Goal: Task Accomplishment & Management: Use online tool/utility

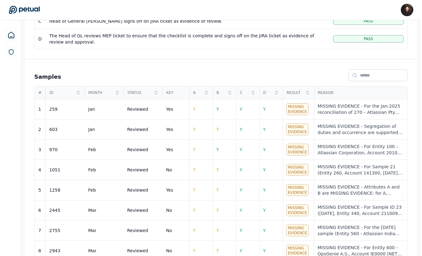
scroll to position [226, 0]
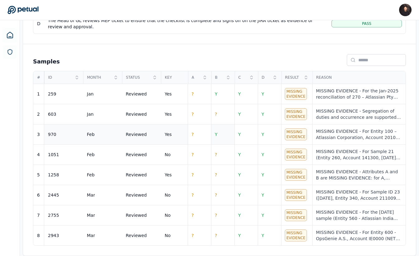
click at [227, 136] on td "Y" at bounding box center [222, 135] width 23 height 20
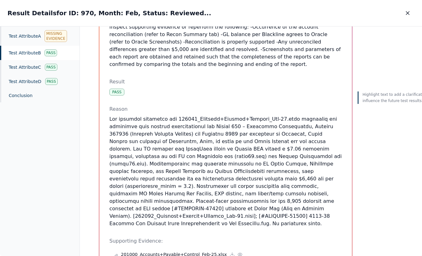
scroll to position [144, 0]
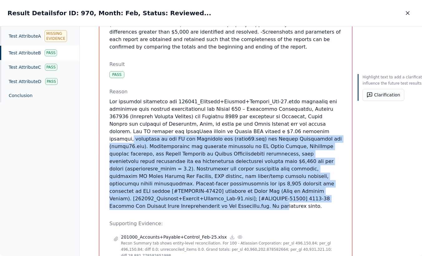
drag, startPoint x: 284, startPoint y: 123, endPoint x: 287, endPoint y: 190, distance: 67.6
click at [287, 190] on p at bounding box center [225, 154] width 232 height 112
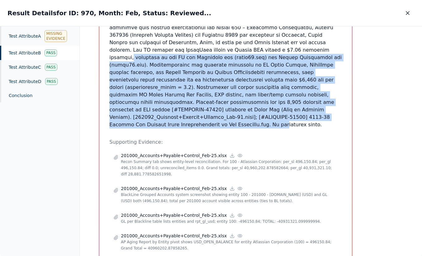
scroll to position [232, 0]
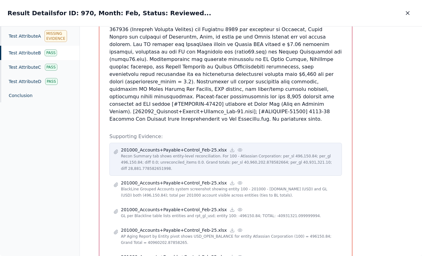
click at [211, 153] on p "Recon Summary tab shows entity-level reconciliation. For 100 - Atlassian Corpor…" at bounding box center [229, 162] width 217 height 19
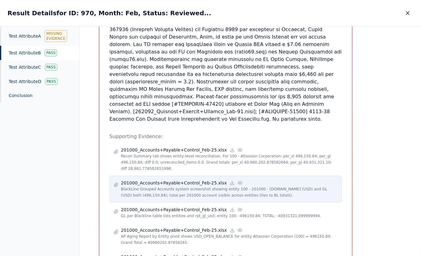
click at [207, 186] on p "BlackLine Grouped Accounts system screenshot showing entity 100 - 201000 - [DOM…" at bounding box center [229, 192] width 217 height 12
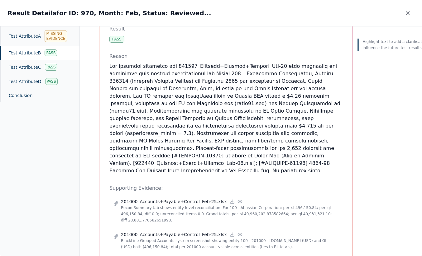
scroll to position [268, 0]
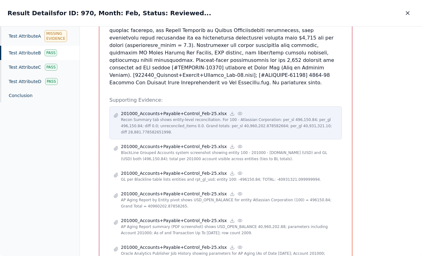
click at [193, 106] on div "201000_Accounts+Payable+Control_Feb-25.xlsx Recon Summary tab shows entity-leve…" at bounding box center [225, 122] width 232 height 33
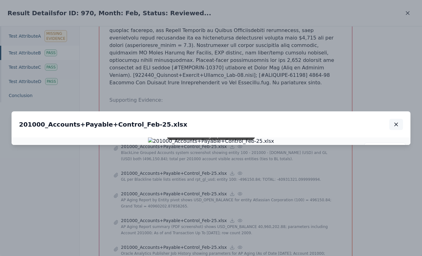
click at [399, 119] on button "button" at bounding box center [396, 124] width 14 height 11
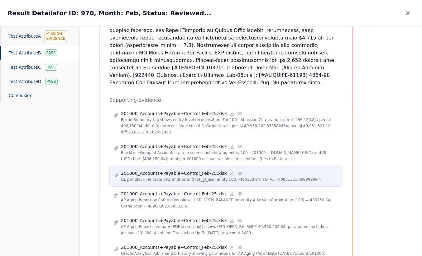
scroll to position [272, 0]
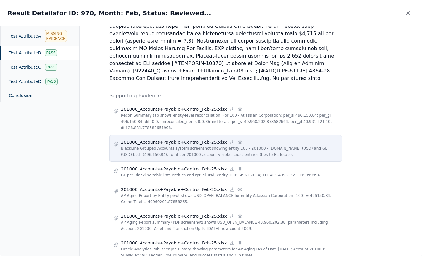
click at [249, 139] on div "201000_Accounts+Payable+Control_Feb-25.xlsx" at bounding box center [229, 142] width 217 height 6
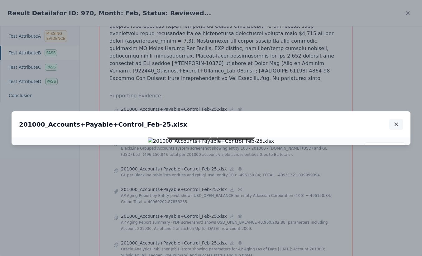
click at [397, 121] on icon "button" at bounding box center [396, 124] width 6 height 6
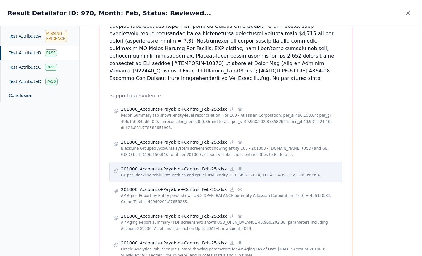
click at [259, 166] on div "201000_Accounts+Payable+Control_Feb-25.xlsx" at bounding box center [229, 169] width 217 height 6
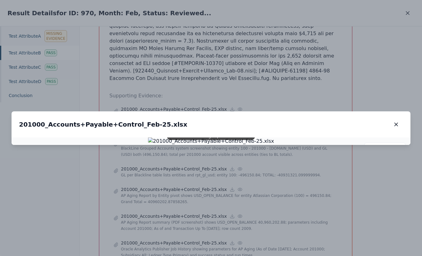
click at [394, 121] on icon "button" at bounding box center [396, 124] width 6 height 6
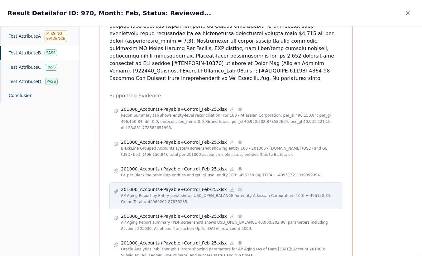
click at [244, 193] on p "AP Aging Report by Entity pivot shows USD_OPEN_BALANCE for entity Atlassian Cor…" at bounding box center [229, 199] width 217 height 12
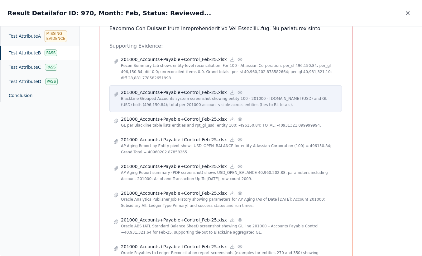
scroll to position [353, 0]
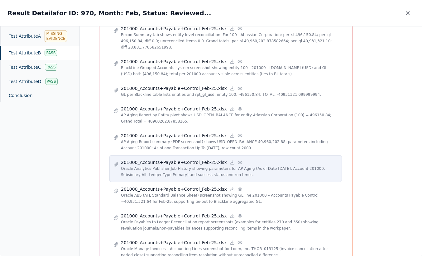
click at [280, 155] on div "201000_Accounts+Payable+Control_Feb-25.xlsx Oracle Analytics Publisher Job Hist…" at bounding box center [225, 168] width 232 height 27
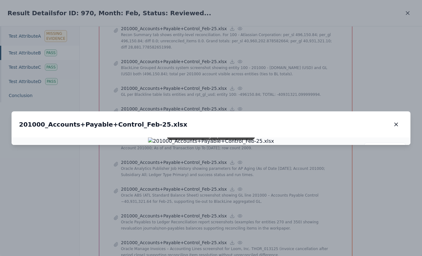
click at [297, 111] on div "201000_Accounts+Payable+Control_Feb-25.xlsx 201000_Accounts+Payable+Control_Feb…" at bounding box center [211, 124] width 399 height 26
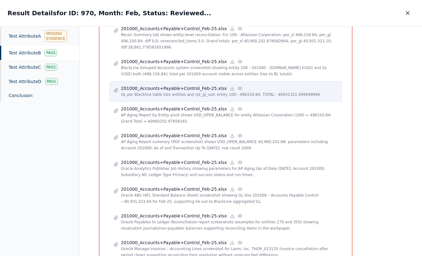
scroll to position [0, 0]
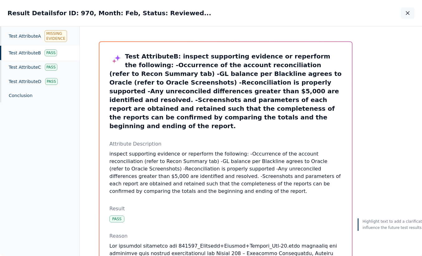
click at [411, 12] on button "button" at bounding box center [407, 12] width 14 height 11
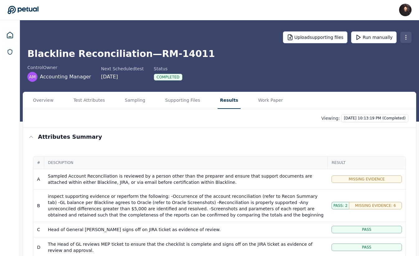
click at [405, 36] on html "James Lee james@petual.ai Sign out Upload supporting files Run manually Blackli…" at bounding box center [209, 240] width 419 height 480
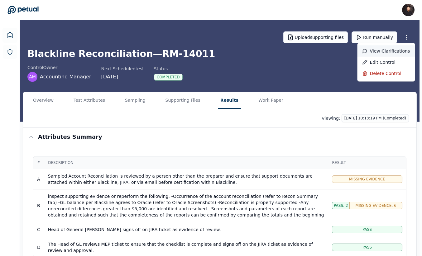
click at [377, 52] on div "View clarifications" at bounding box center [386, 50] width 58 height 11
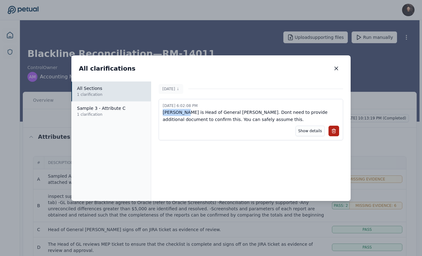
drag, startPoint x: 162, startPoint y: 111, endPoint x: 184, endPoint y: 111, distance: 21.8
click at [184, 111] on p "Susan Cui is Head of General Ledger. Dont need to provide additional document t…" at bounding box center [251, 116] width 176 height 14
copy p "Susan Cui"
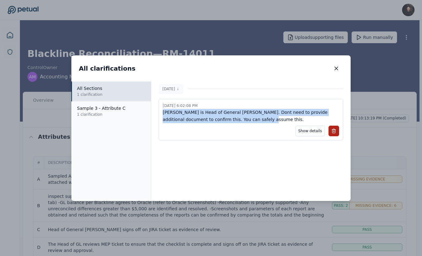
drag, startPoint x: 262, startPoint y: 121, endPoint x: 161, endPoint y: 112, distance: 102.3
click at [161, 112] on div "10/3/2025, 6:02:08 PM Susan Cui is Head of General Ledger. Dont need to provide…" at bounding box center [250, 119] width 184 height 41
copy p "Susan Cui is Head of General Ledger. Dont need to provide additional document t…"
click at [338, 134] on button at bounding box center [333, 131] width 11 height 11
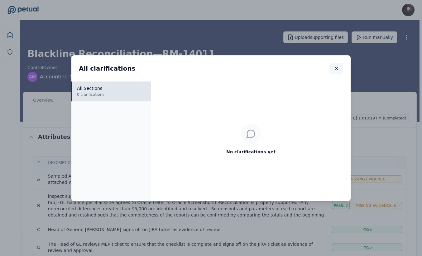
click at [331, 71] on button "button" at bounding box center [336, 68] width 14 height 11
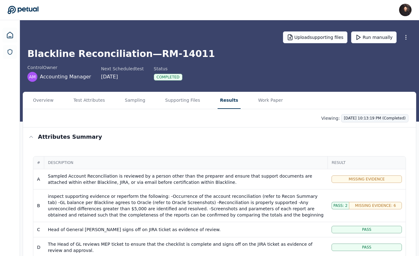
click at [373, 117] on html "James Lee james@petual.ai Sign out Upload supporting files Run manually Blackli…" at bounding box center [209, 240] width 419 height 480
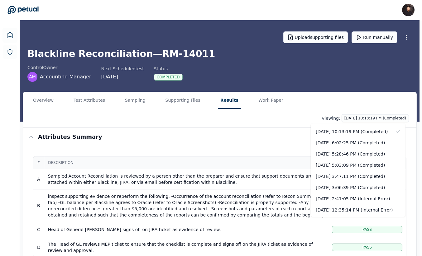
click at [316, 119] on html "James Lee james@petual.ai Sign out Upload supporting files Run manually Blackli…" at bounding box center [211, 240] width 422 height 480
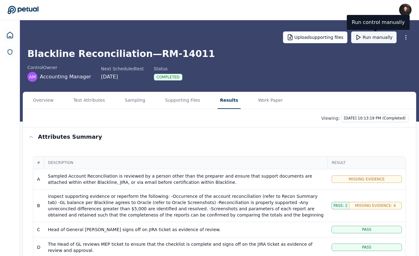
click at [366, 40] on button "Run manually" at bounding box center [373, 37] width 45 height 12
